Goal: Information Seeking & Learning: Understand process/instructions

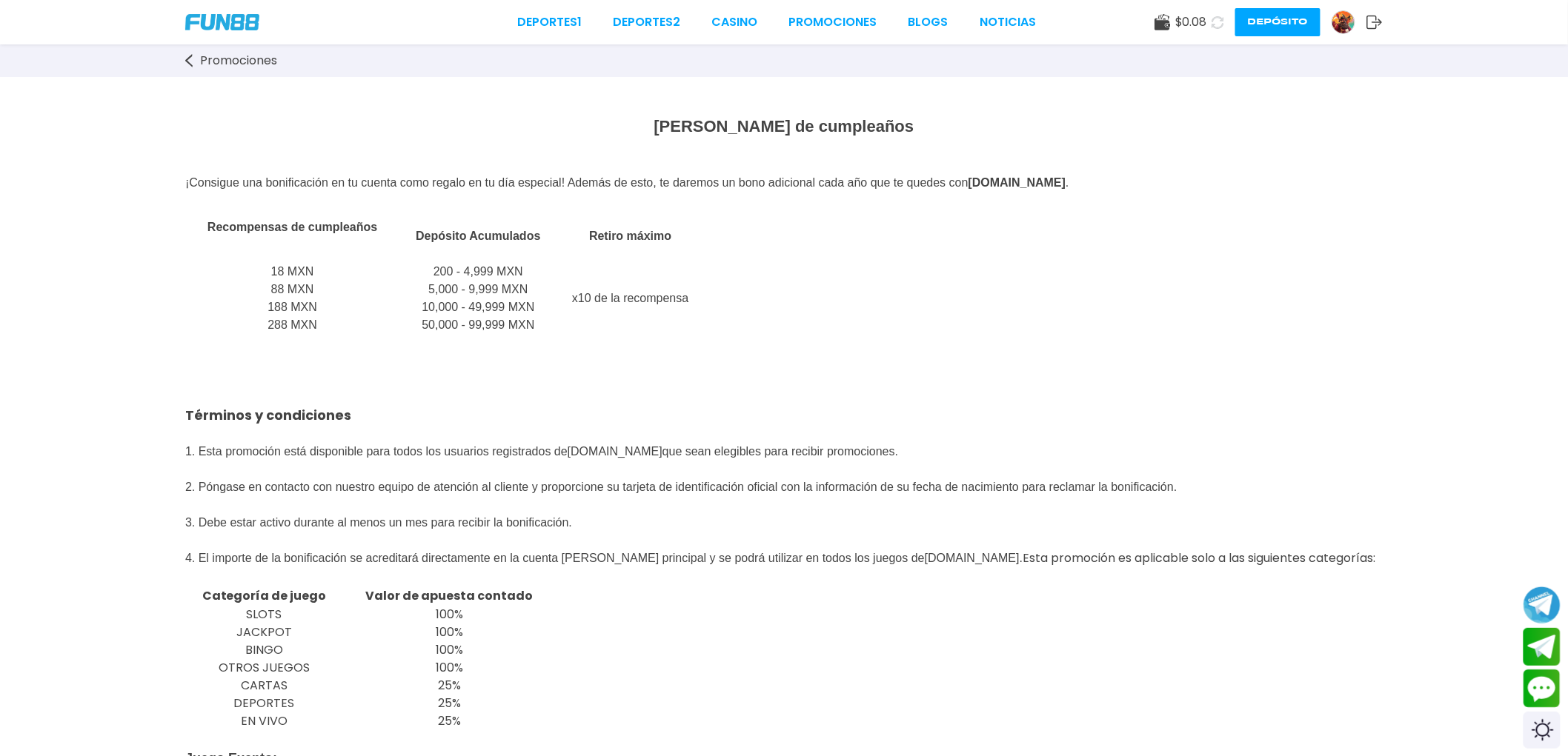
click at [197, 55] on link "Promociones" at bounding box center [238, 61] width 107 height 18
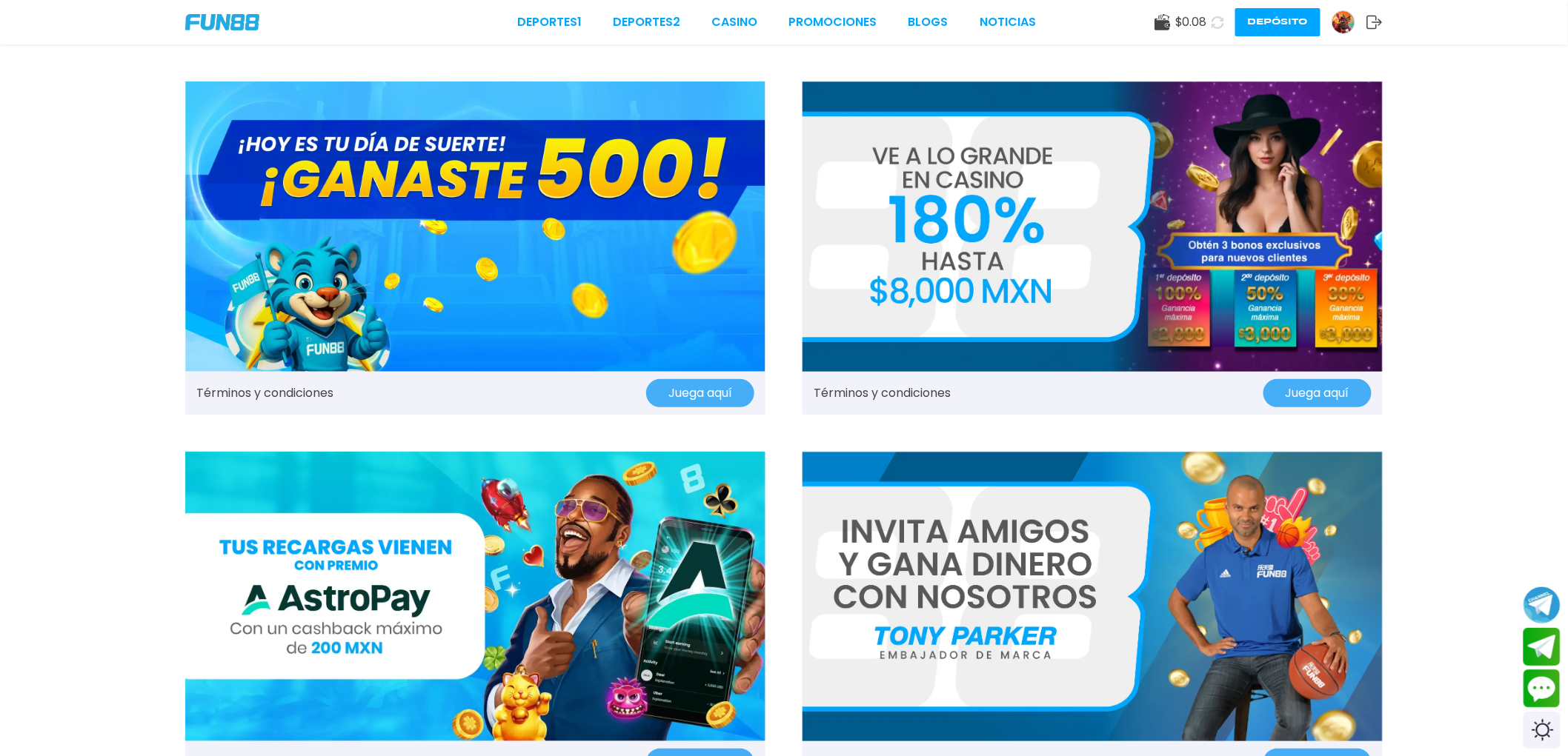
click at [274, 388] on link "Términos y condiciones" at bounding box center [265, 393] width 137 height 18
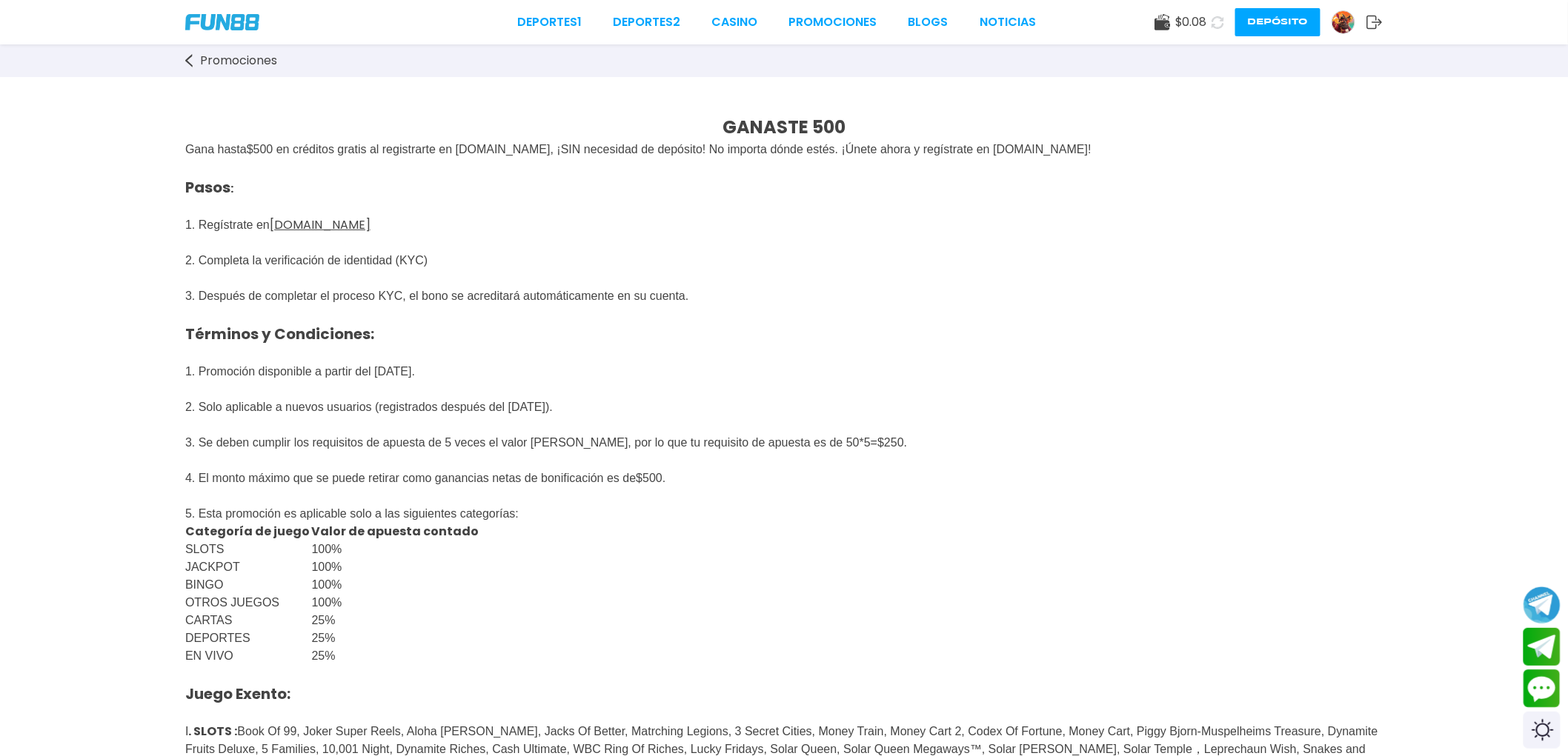
click at [727, 341] on p "Pasos : 1. Regístrate en FUN88mx.mx 2. Completa la verificación de identidad (K…" at bounding box center [784, 305] width 1198 height 294
click at [949, 275] on p "Pasos : 1. Regístrate en FUN88mx.mx 2. Completa la verificación de identidad (K…" at bounding box center [784, 305] width 1198 height 294
